Goal: Information Seeking & Learning: Learn about a topic

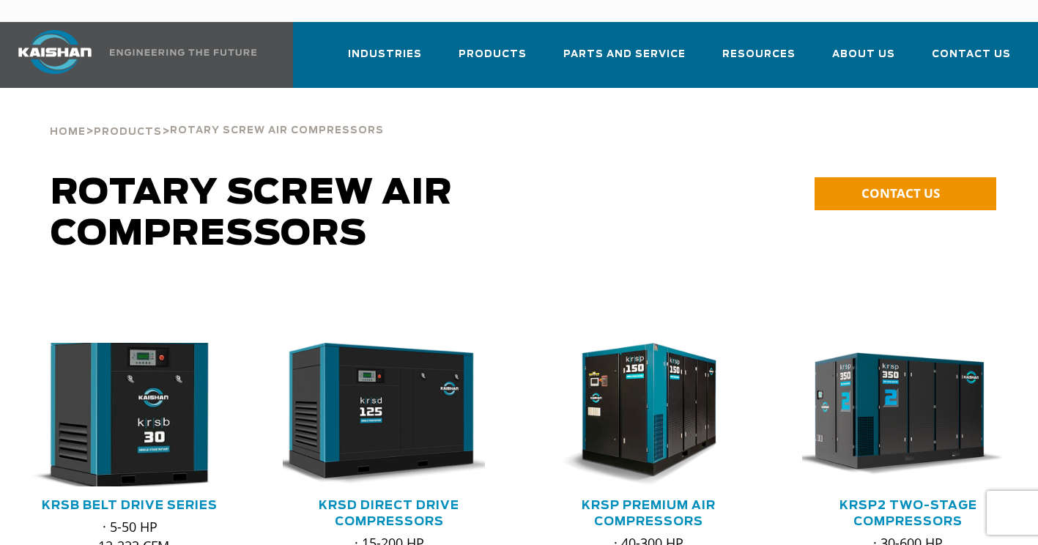
click at [77, 356] on img at bounding box center [118, 413] width 234 height 157
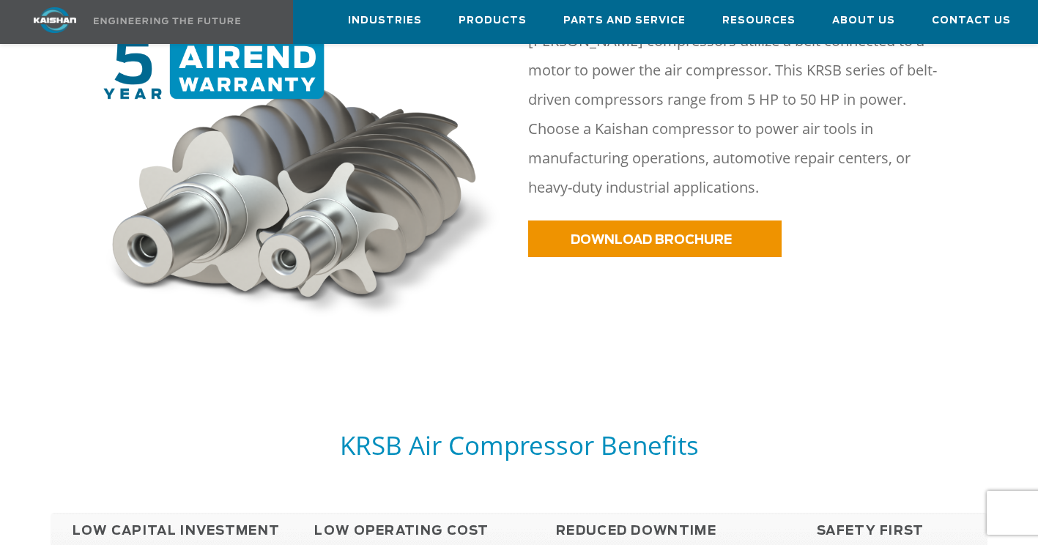
scroll to position [879, 0]
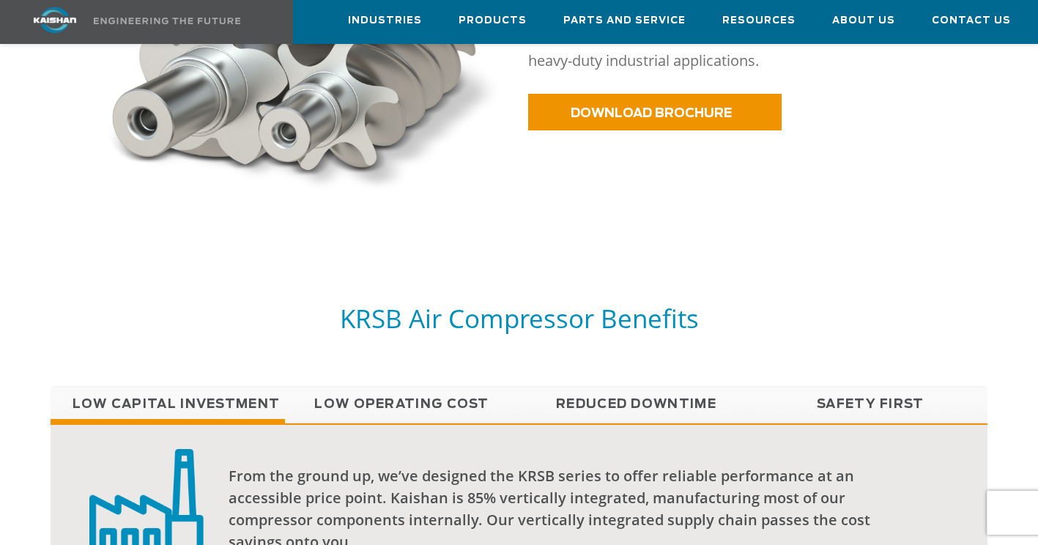
click at [412, 386] on link "Low Operating Cost" at bounding box center [402, 404] width 234 height 37
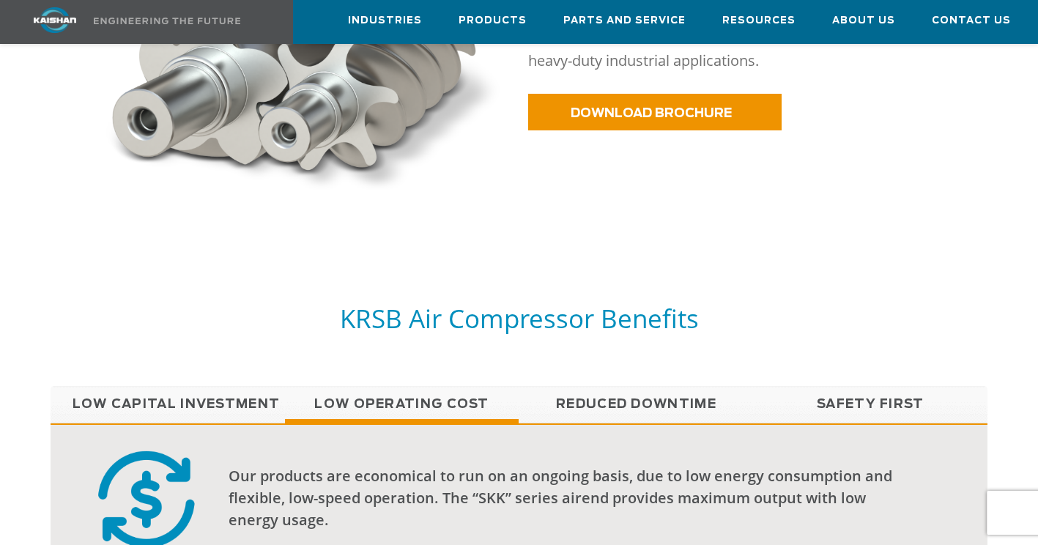
click at [615, 390] on link "Reduced Downtime" at bounding box center [635, 404] width 234 height 37
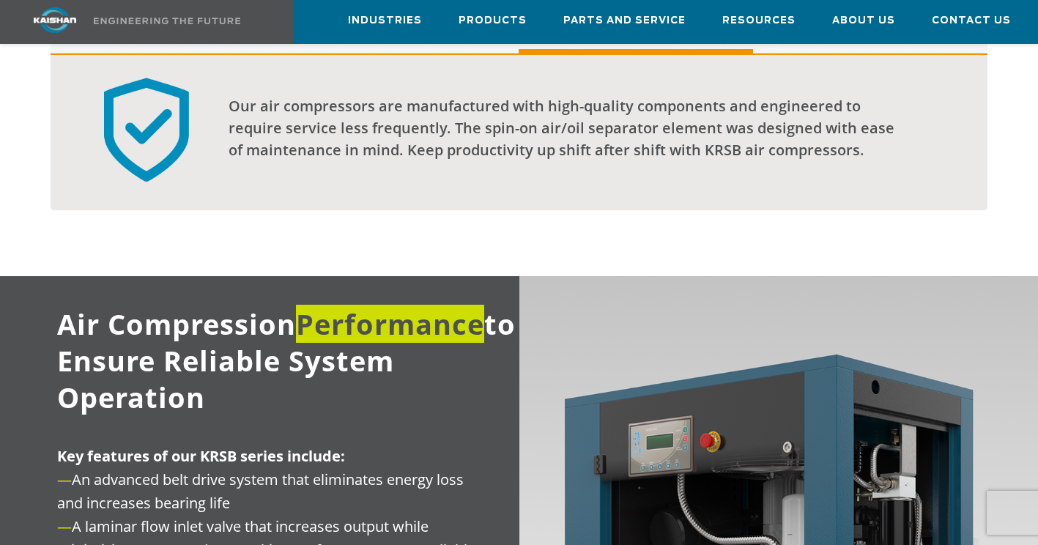
scroll to position [1538, 0]
